Goal: Transaction & Acquisition: Book appointment/travel/reservation

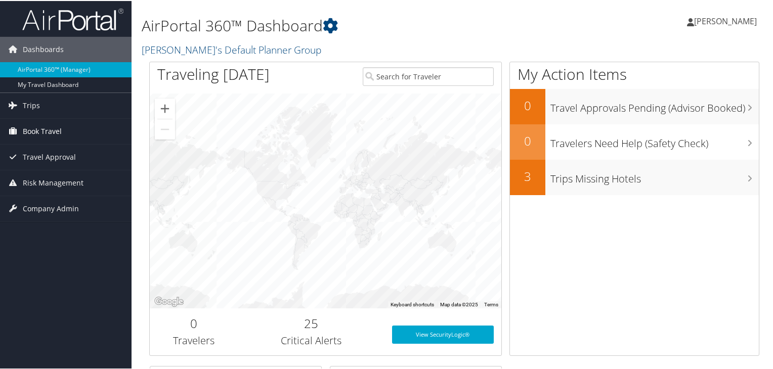
click at [65, 128] on link "Book Travel" at bounding box center [65, 130] width 131 height 25
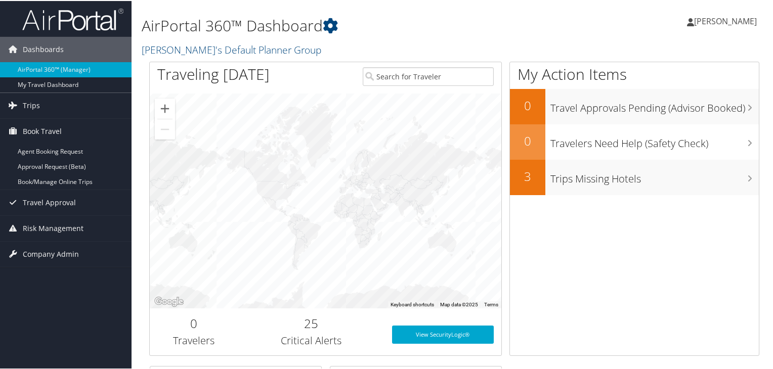
click at [735, 18] on span "[PERSON_NAME]" at bounding box center [725, 20] width 63 height 11
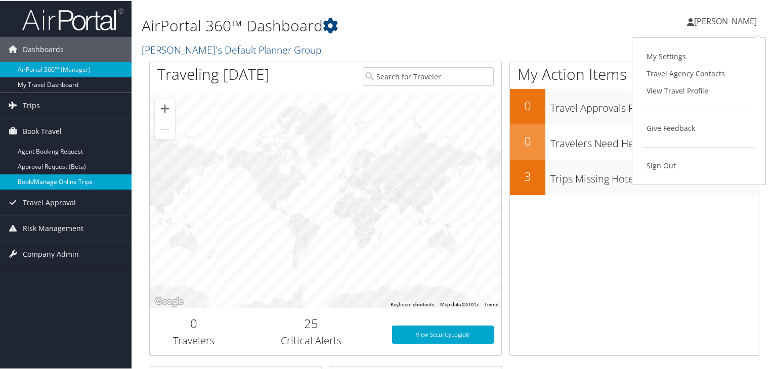
click at [31, 177] on link "Book/Manage Online Trips" at bounding box center [65, 180] width 131 height 15
